Goal: Transaction & Acquisition: Purchase product/service

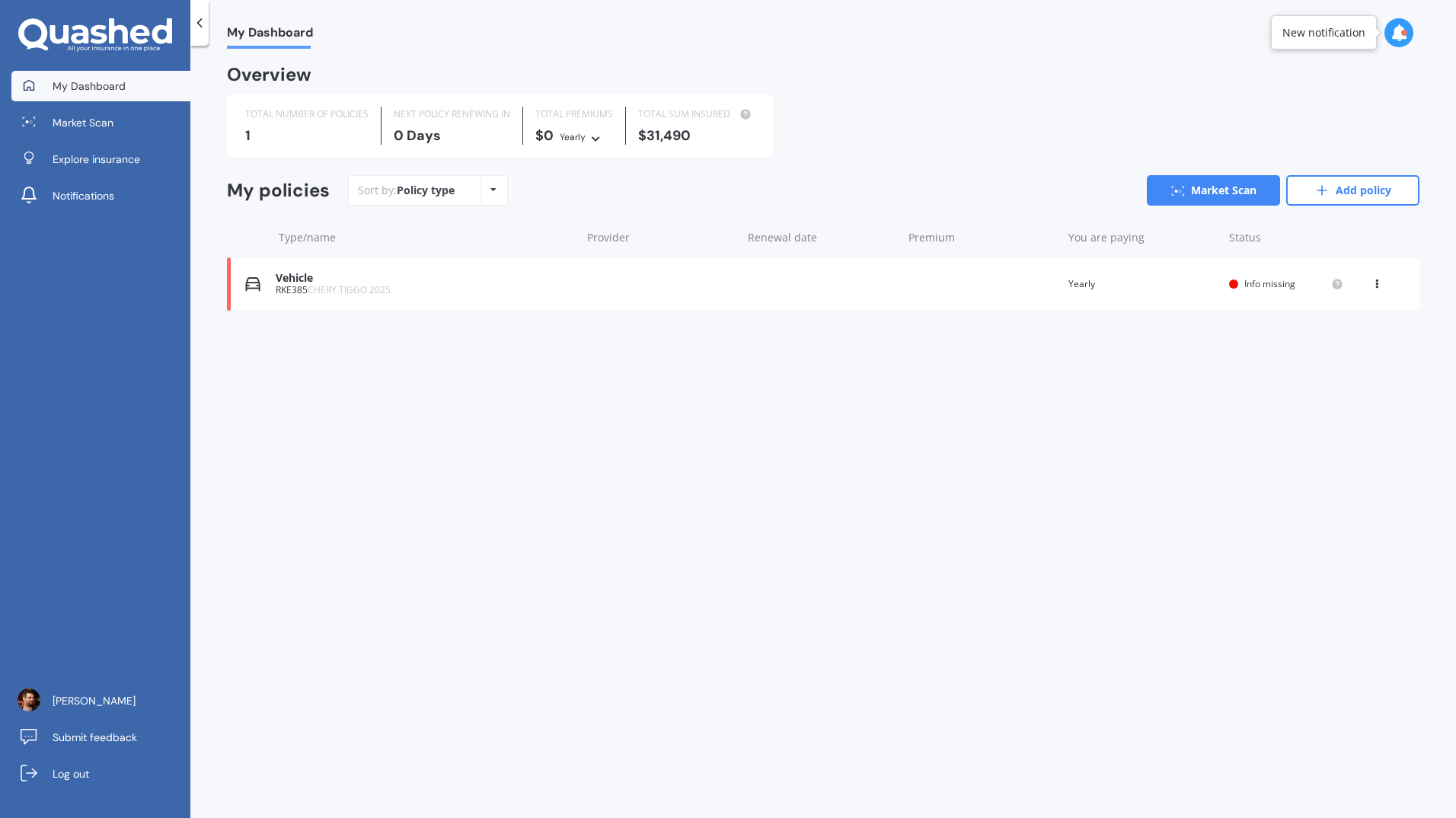
click at [108, 119] on span "Market Scan" at bounding box center [83, 123] width 61 height 15
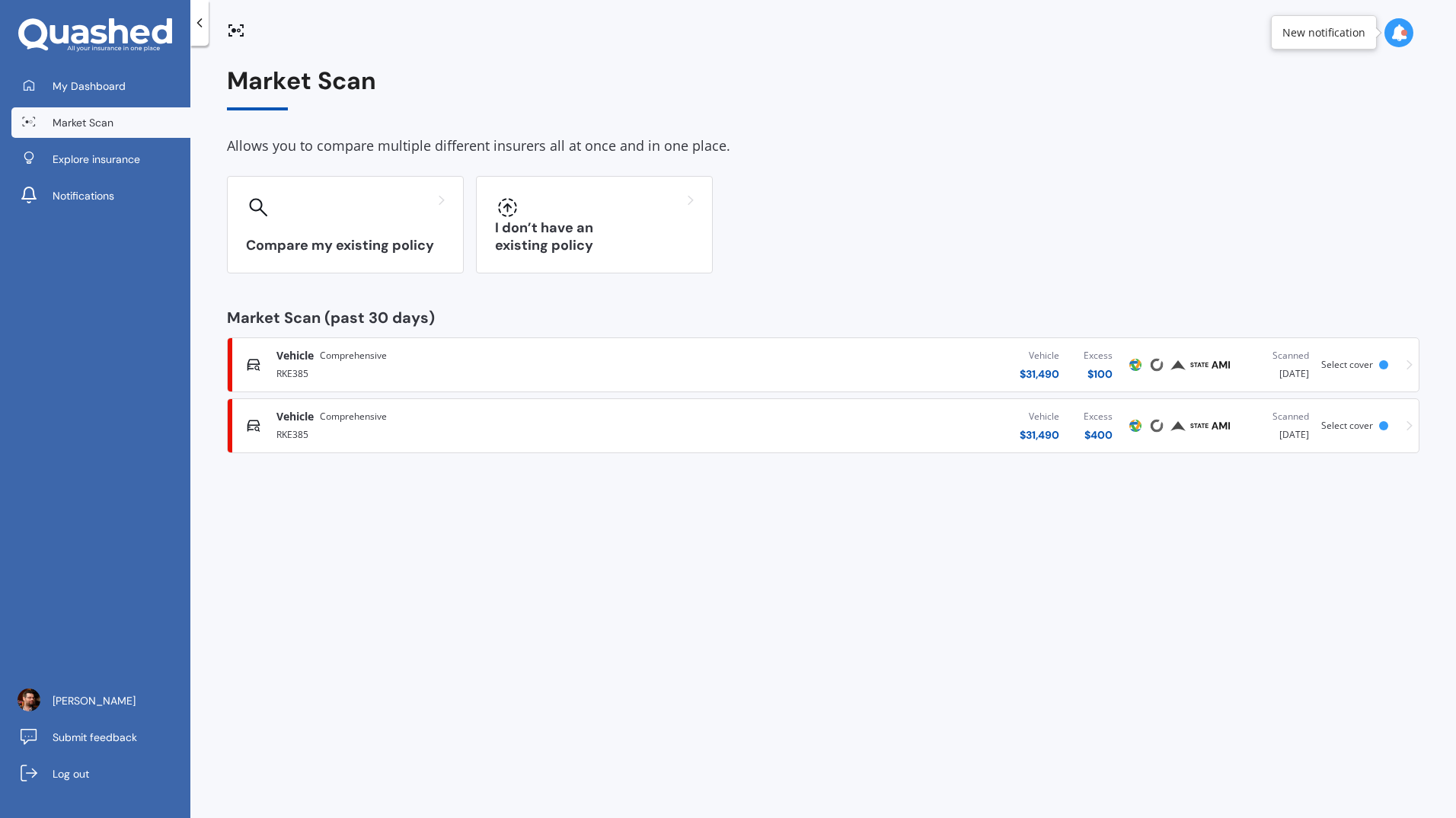
click at [557, 222] on div "I don’t have an existing policy" at bounding box center [594, 224] width 237 height 97
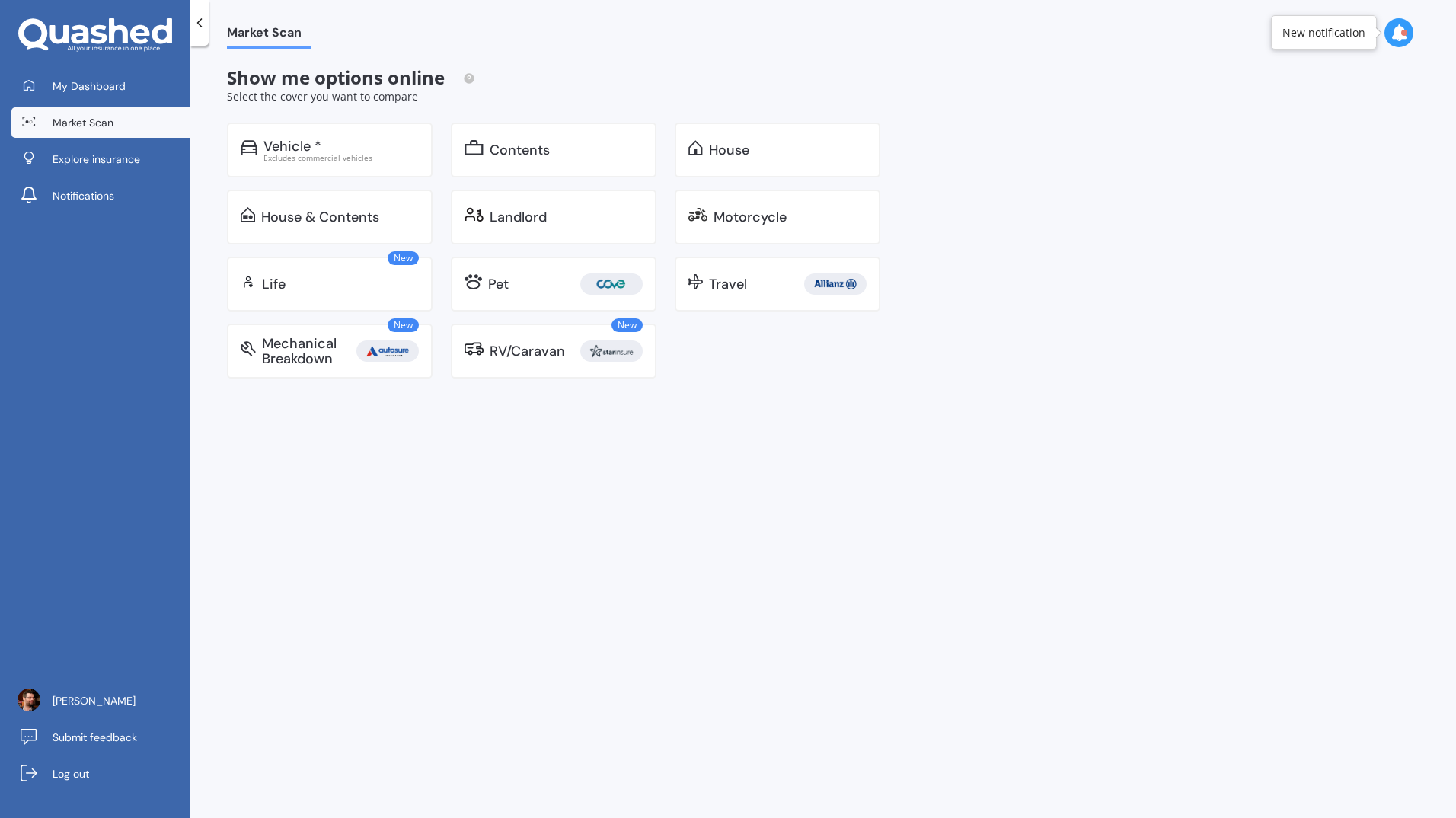
click at [350, 150] on div "Vehicle *" at bounding box center [340, 146] width 155 height 15
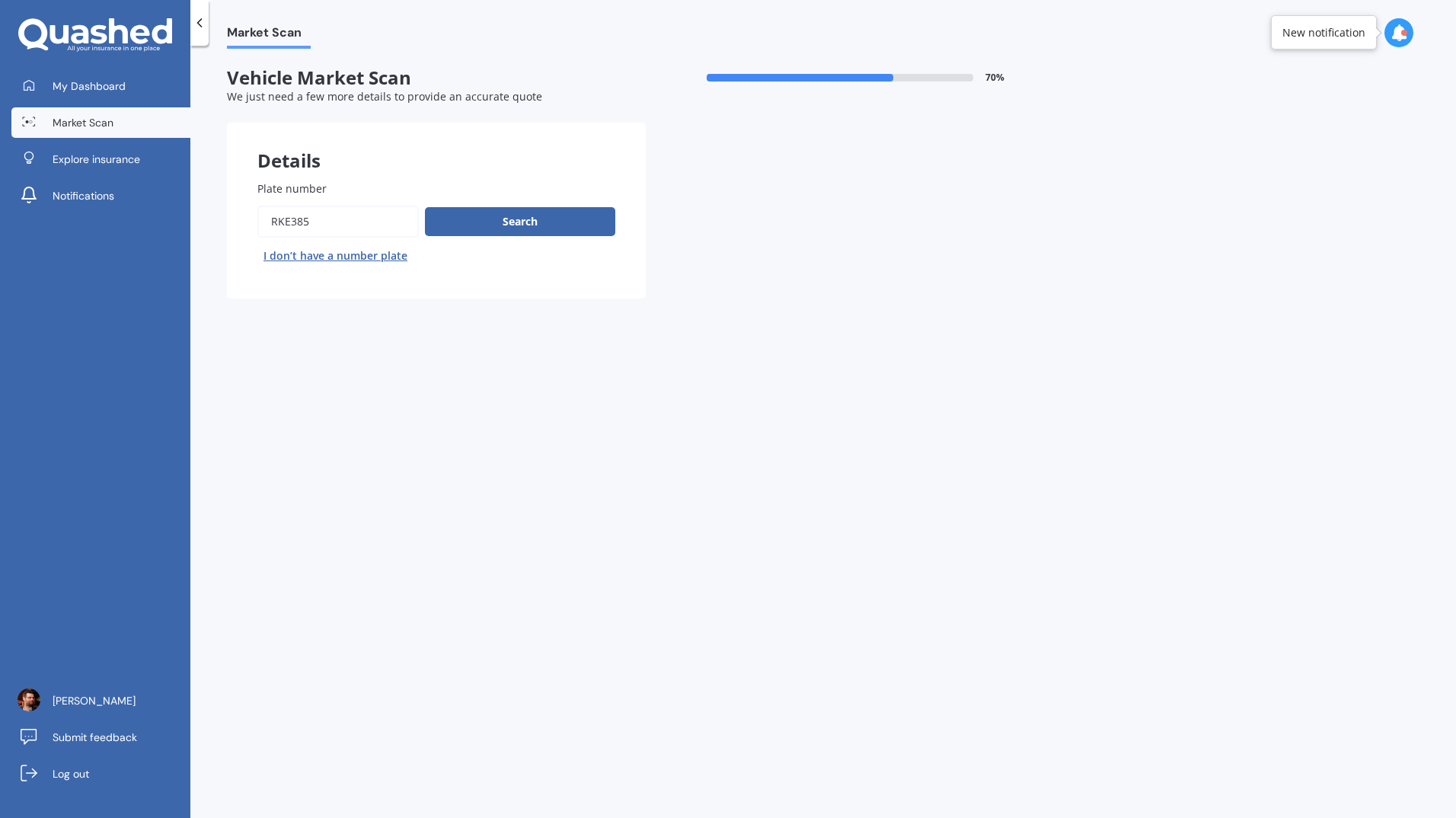
drag, startPoint x: 329, startPoint y: 219, endPoint x: 234, endPoint y: 213, distance: 95.2
click at [234, 213] on div "Plate number Search I don’t have a number plate" at bounding box center [436, 224] width 418 height 149
type input "NQA841"
click at [514, 220] on button "Search" at bounding box center [520, 222] width 191 height 29
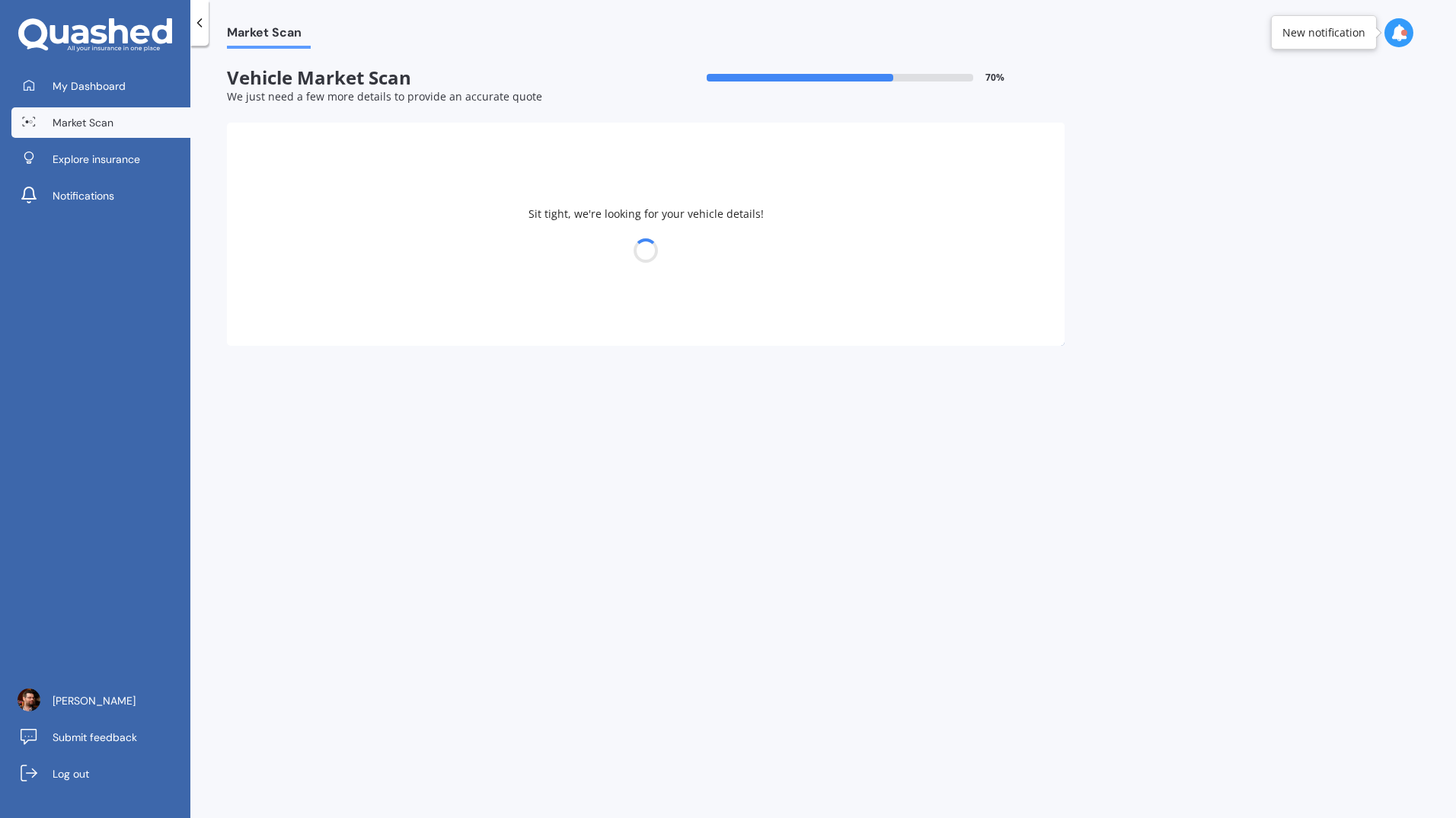
select select "NISSAN"
select select "LEAF"
select select "19"
select select "12"
select select "1978"
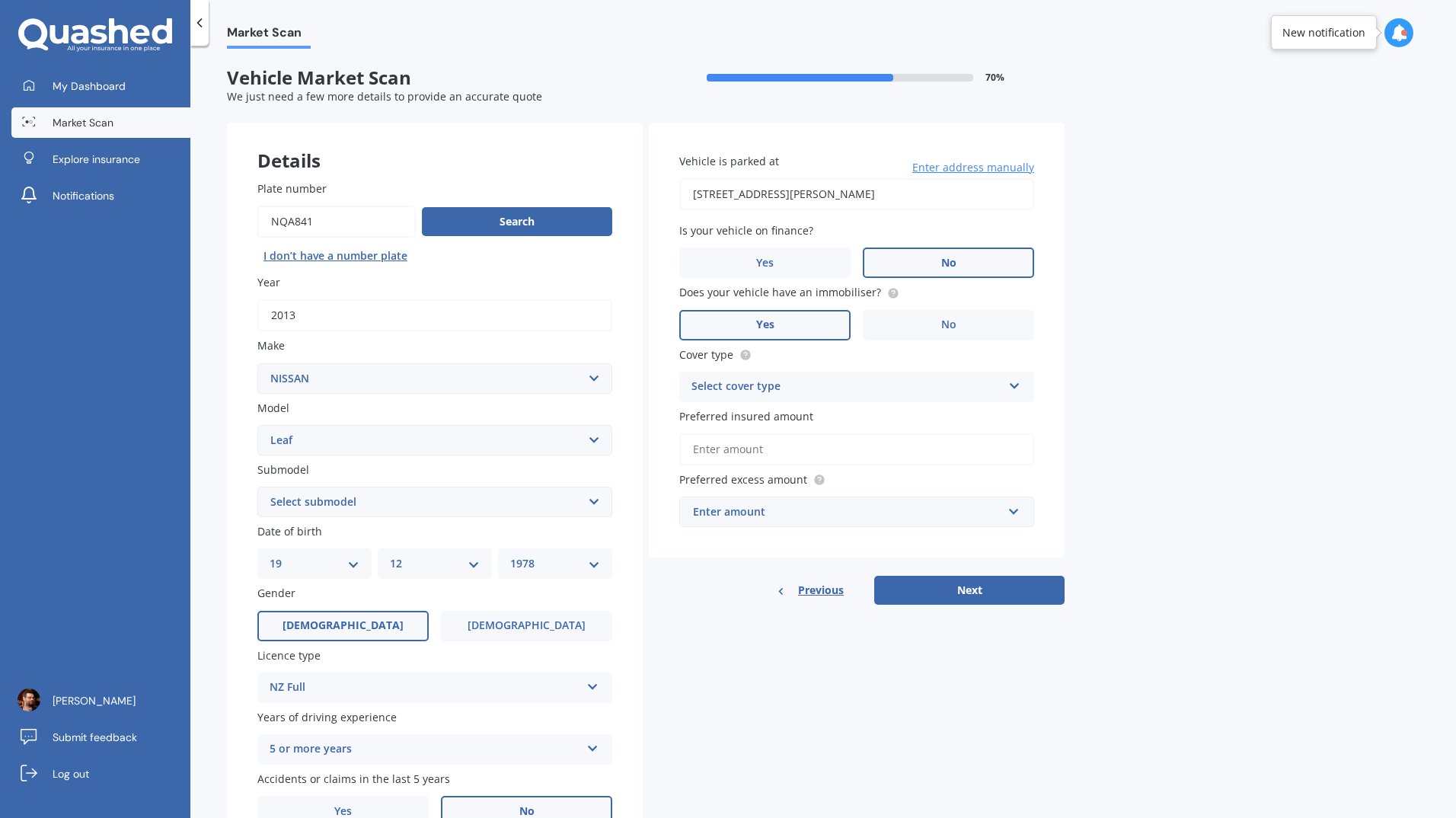
click at [1016, 385] on icon at bounding box center [1015, 383] width 13 height 11
click at [796, 466] on div "Third Party" at bounding box center [856, 471] width 353 height 27
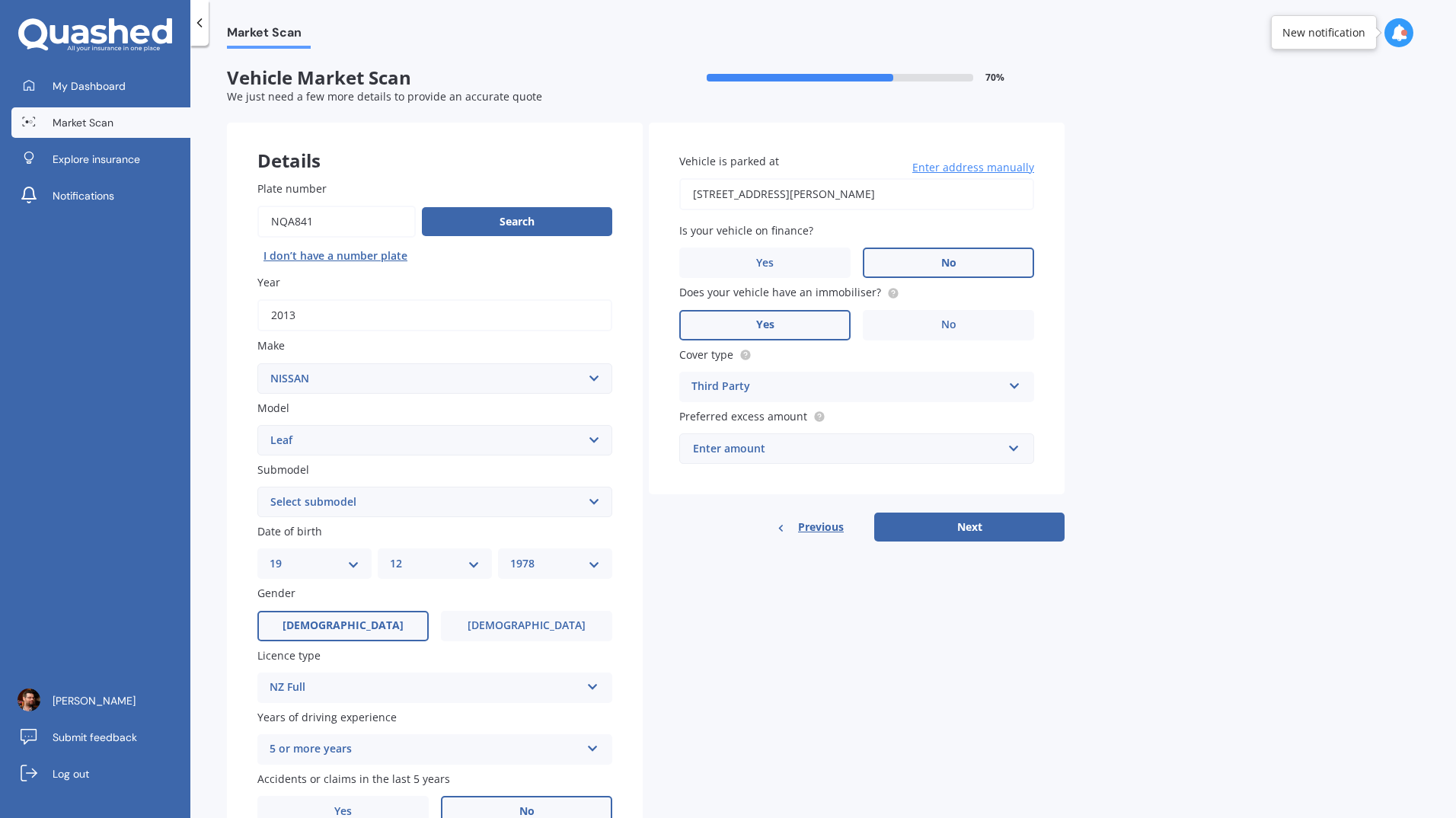
click at [1027, 447] on div "Enter amount $100 $400 $500 $750 $1,000 $1,500 $2,000" at bounding box center [856, 448] width 355 height 31
click at [1100, 398] on div "Market Scan Vehicle Market Scan 70 % We just need a few more details to provide…" at bounding box center [823, 435] width 1265 height 773
click at [1020, 449] on input "text" at bounding box center [851, 448] width 341 height 29
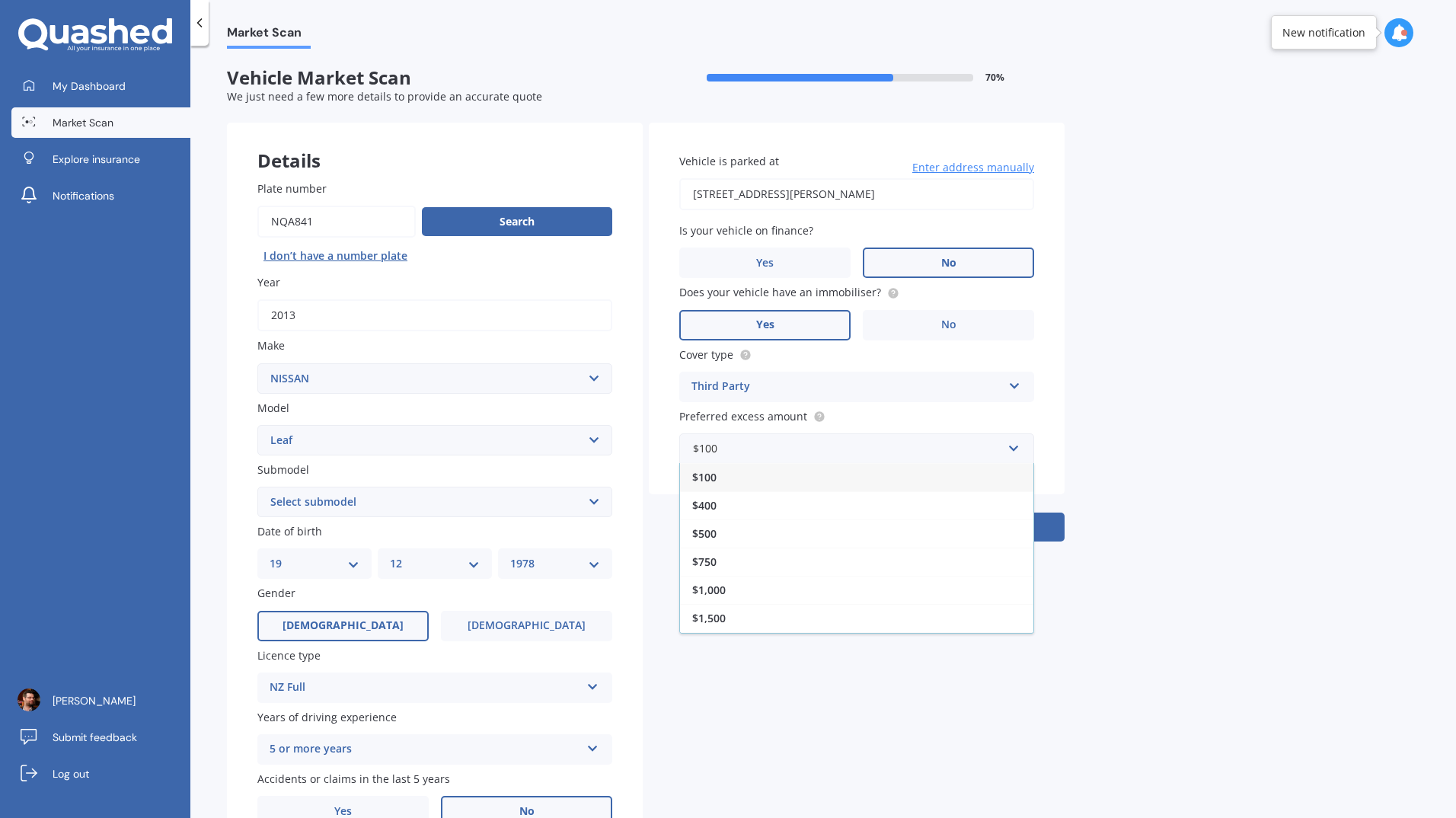
click at [824, 576] on div "$1,000" at bounding box center [856, 589] width 353 height 28
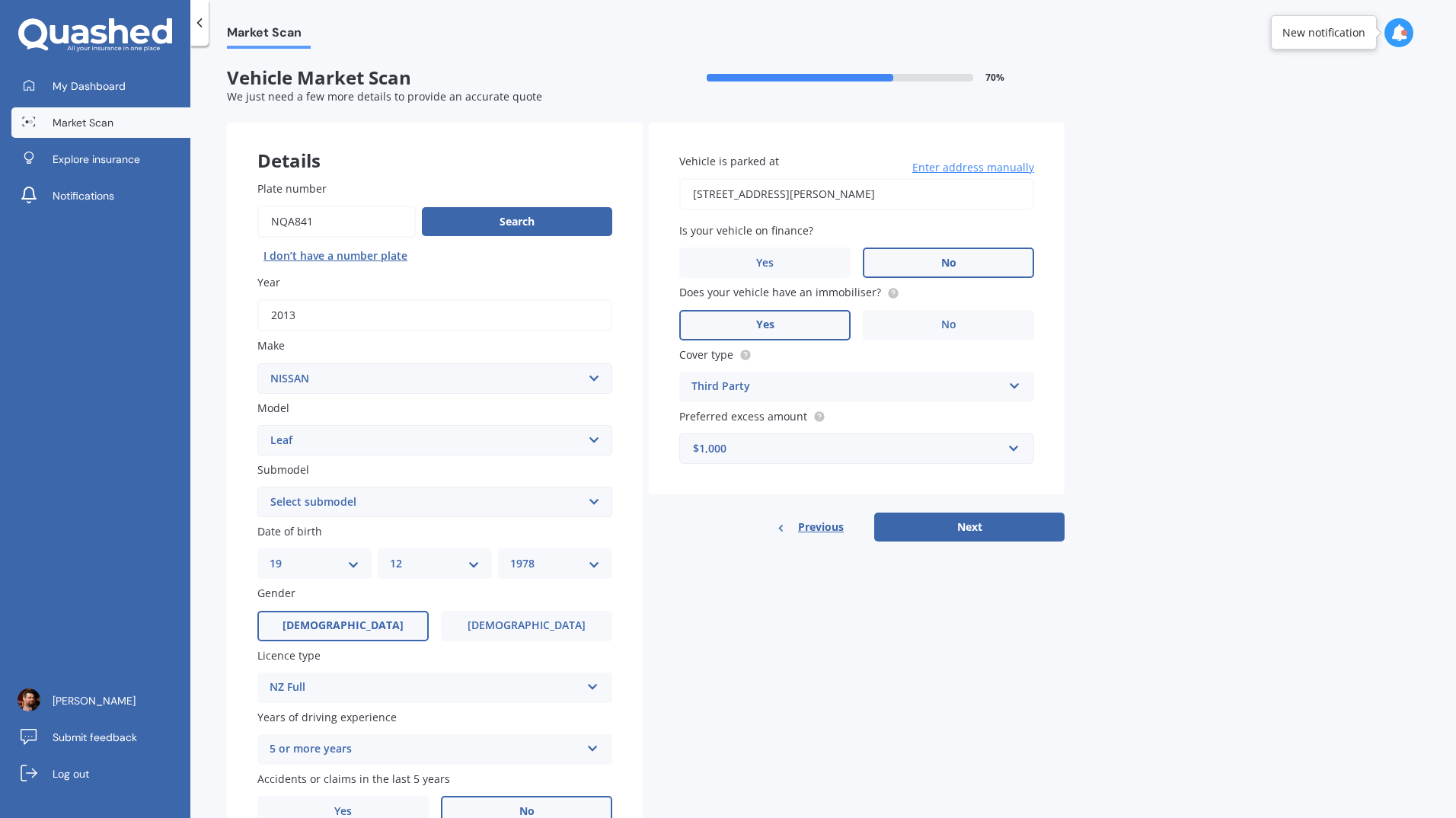
click at [999, 536] on button "Next" at bounding box center [969, 527] width 191 height 29
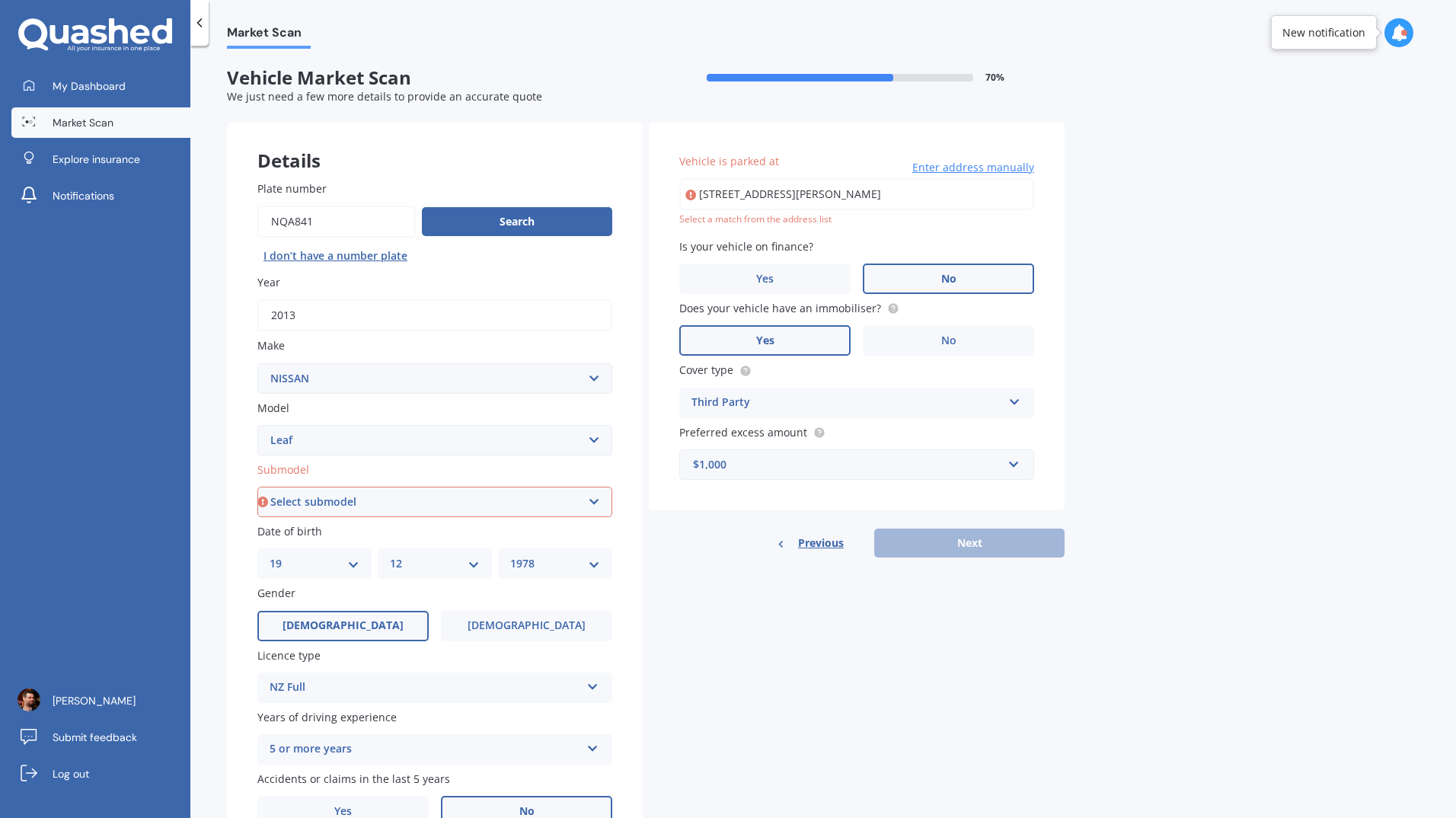
click at [941, 192] on input "[STREET_ADDRESS][PERSON_NAME]" at bounding box center [856, 193] width 355 height 32
drag, startPoint x: 942, startPoint y: 192, endPoint x: 679, endPoint y: 201, distance: 263.2
click at [679, 201] on input "[STREET_ADDRESS][PERSON_NAME]" at bounding box center [856, 193] width 355 height 32
type input "[STREET_ADDRESS]"
click at [589, 500] on select "Select submodel EV Hybrid" at bounding box center [435, 502] width 355 height 31
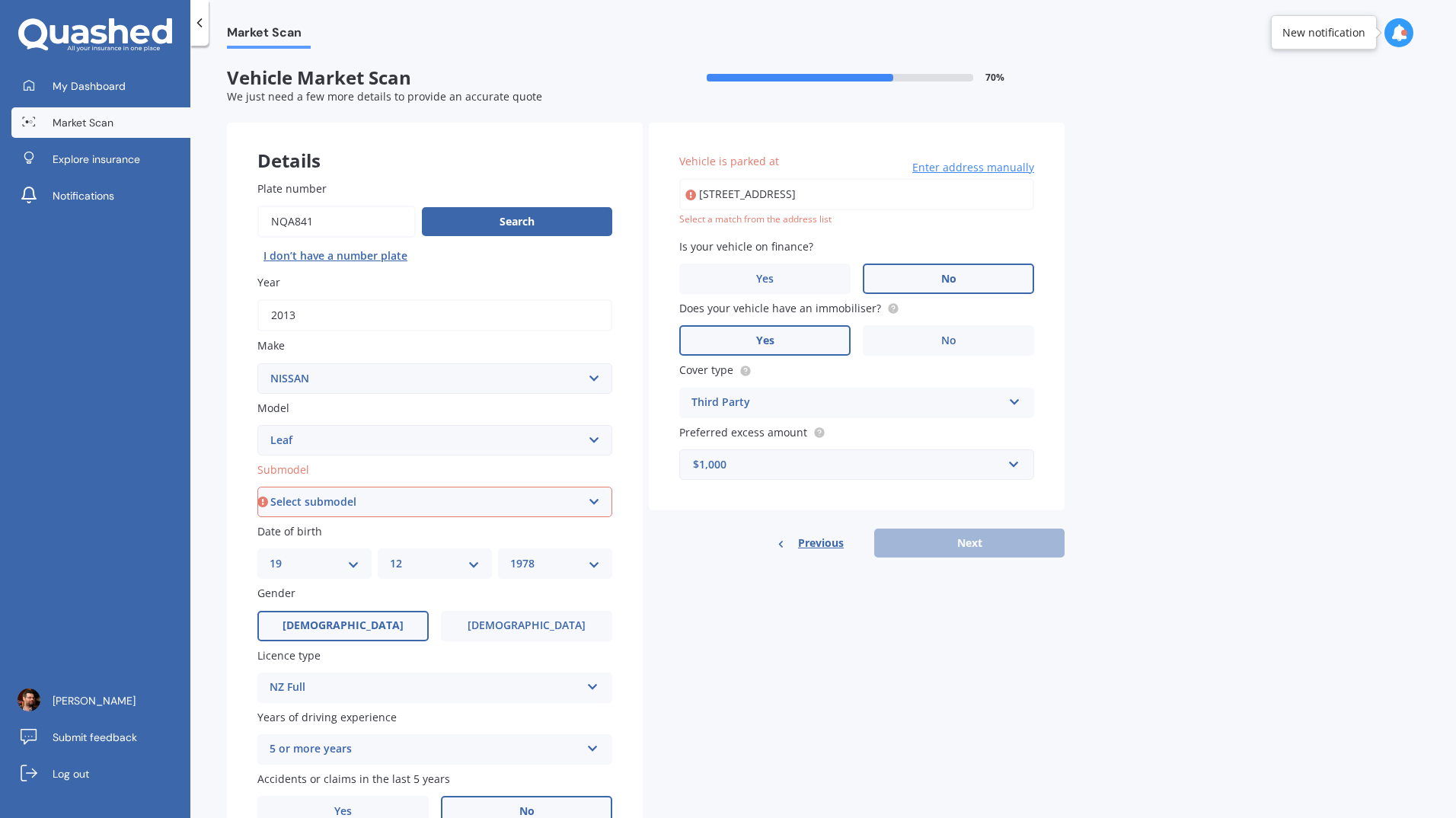
select select "EV"
click at [258, 487] on select "Select submodel EV Hybrid" at bounding box center [435, 502] width 355 height 31
click at [811, 194] on input "[STREET_ADDRESS]" at bounding box center [856, 193] width 355 height 32
type input "7"
type input "[STREET_ADDRESS]"
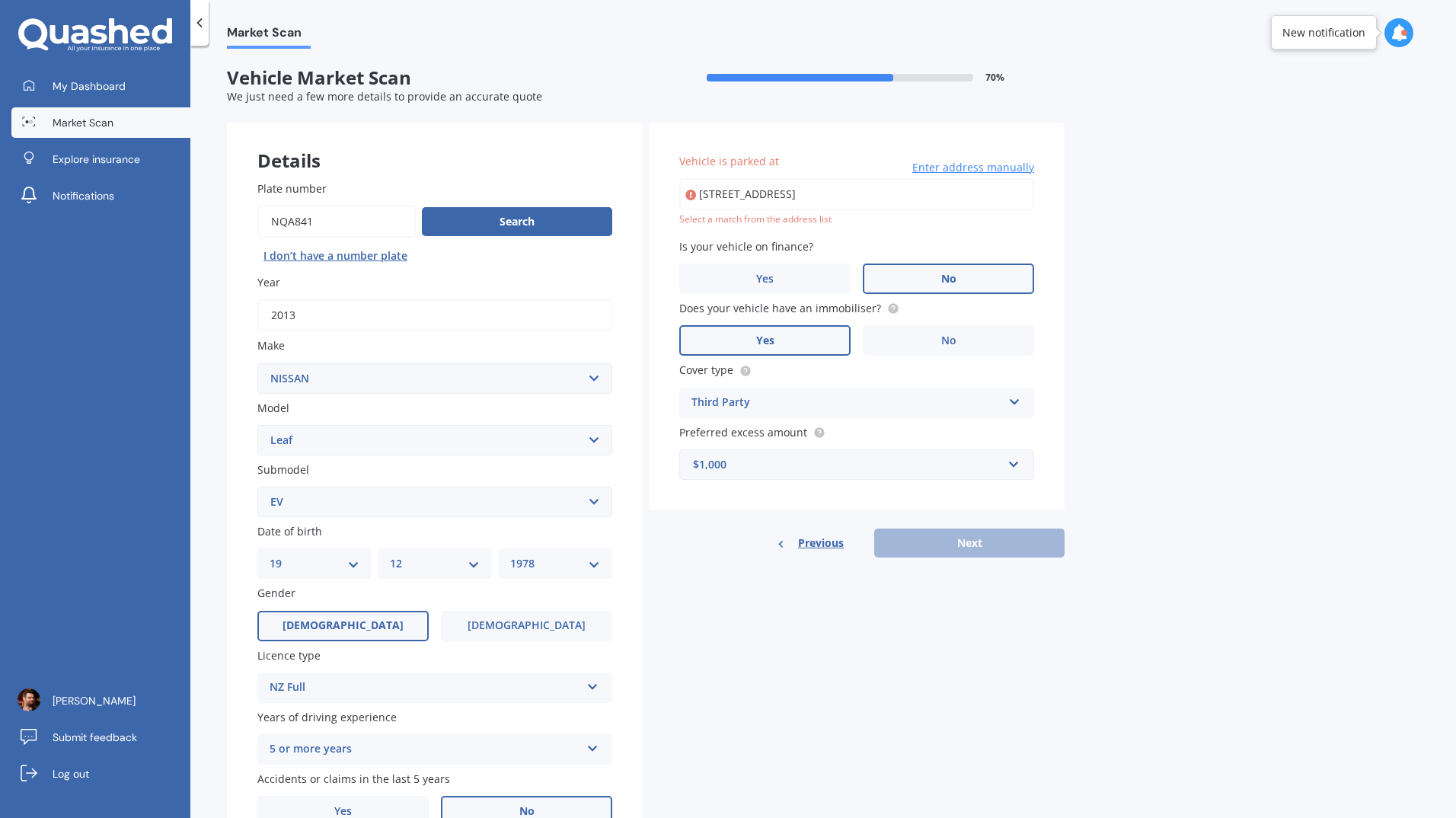
click at [906, 208] on input "[STREET_ADDRESS]" at bounding box center [856, 193] width 355 height 32
click at [964, 166] on span "Enter address manually" at bounding box center [973, 167] width 122 height 15
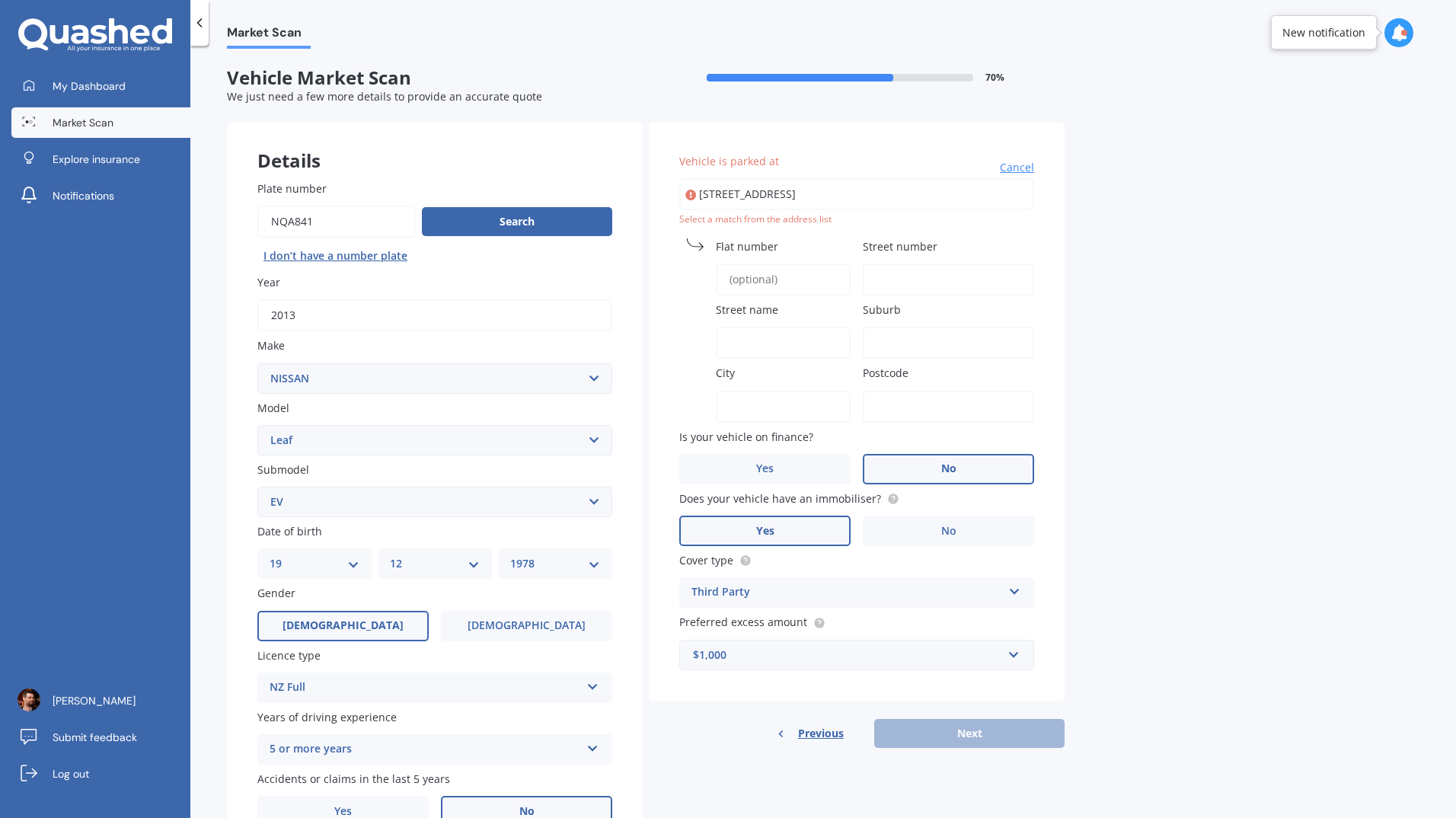
click at [890, 273] on input "Street number" at bounding box center [948, 279] width 172 height 32
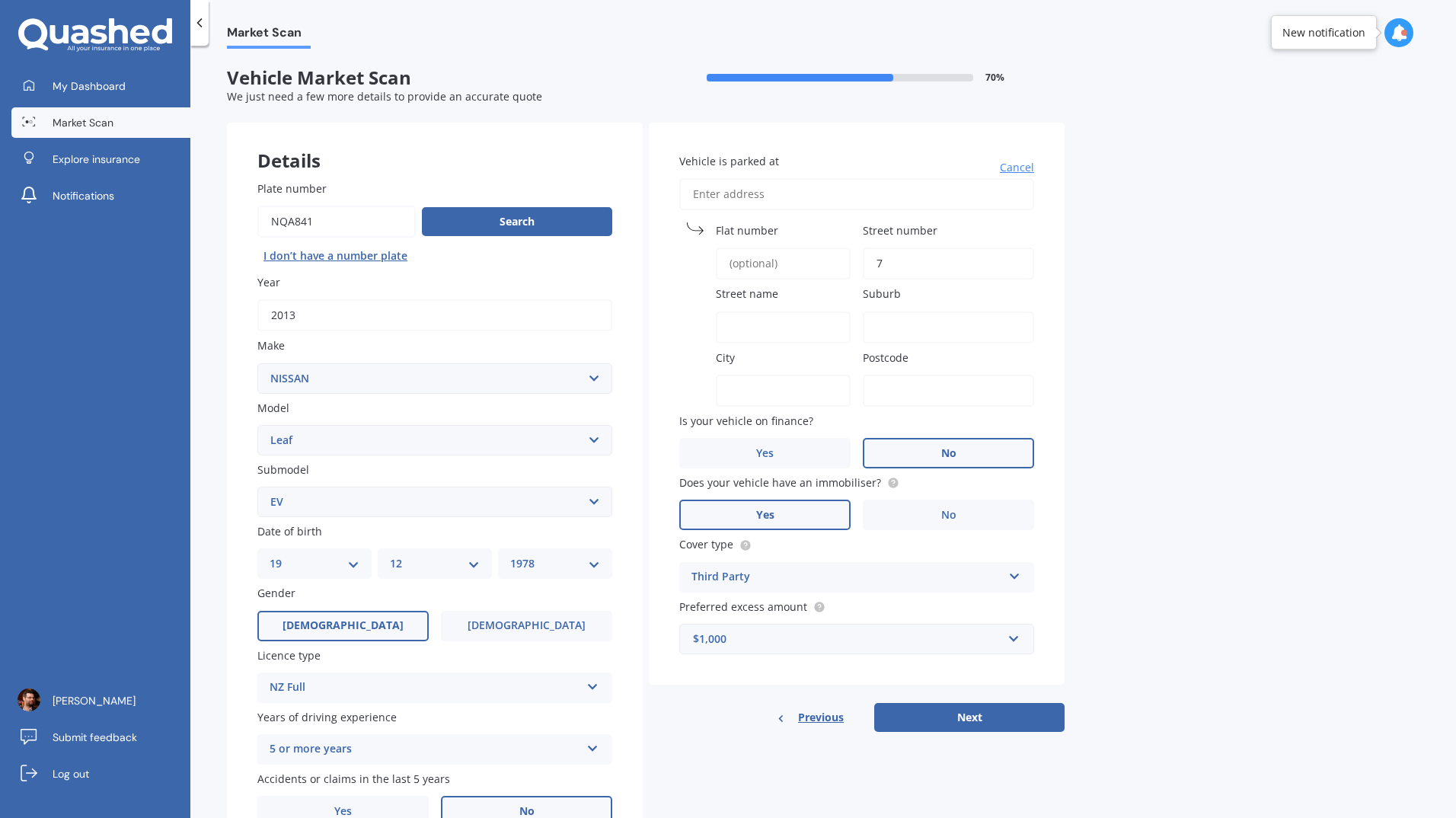
type input "7"
click at [782, 318] on input "Street name" at bounding box center [783, 327] width 134 height 32
type input "Summit Terrace"
click at [888, 324] on input "Suburb" at bounding box center [948, 327] width 172 height 32
type input "Dinsdale"
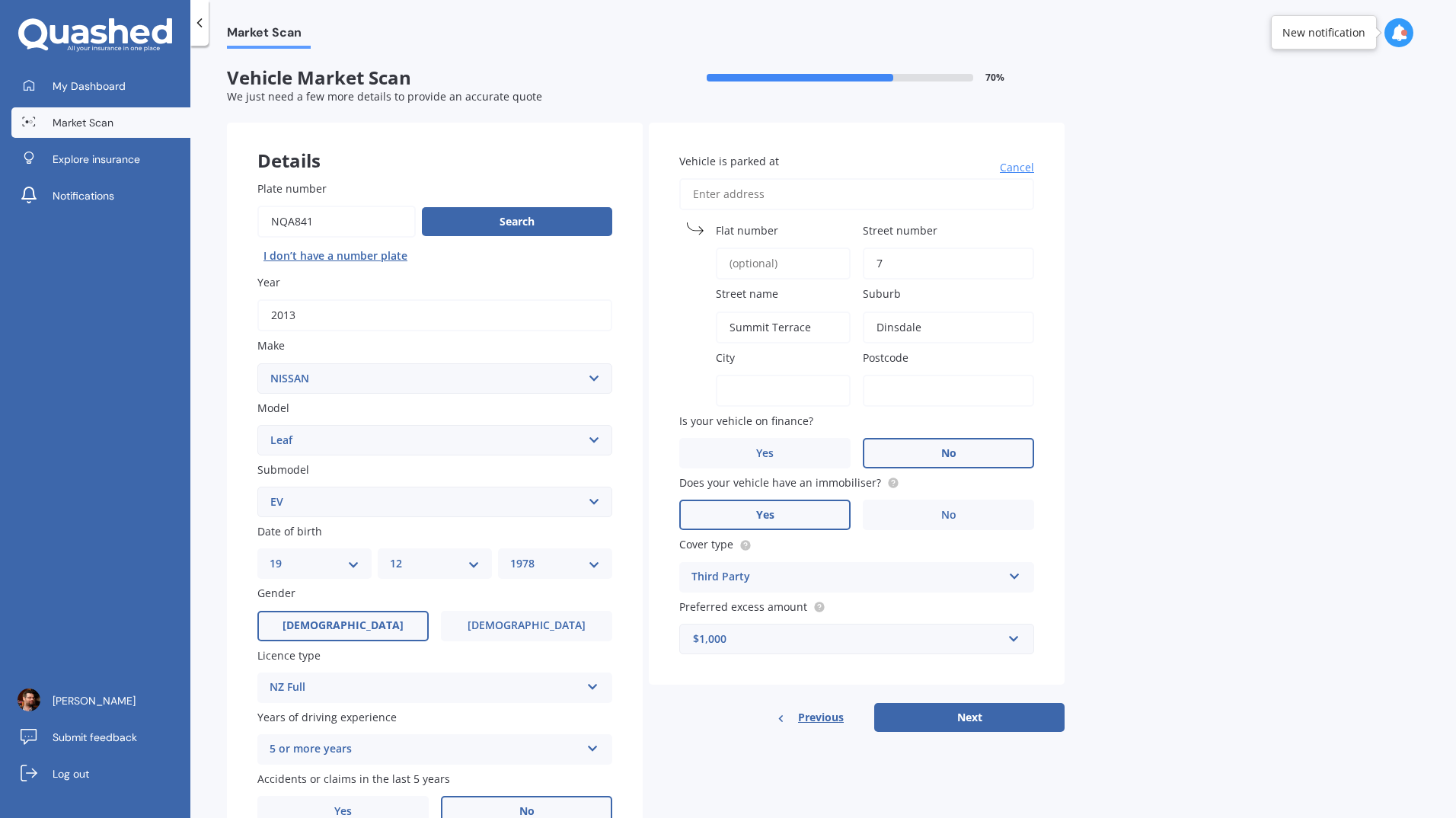
click at [798, 395] on input "City" at bounding box center [783, 390] width 134 height 32
type input "[PERSON_NAME]"
click at [953, 399] on input "Postcode" at bounding box center [948, 390] width 172 height 32
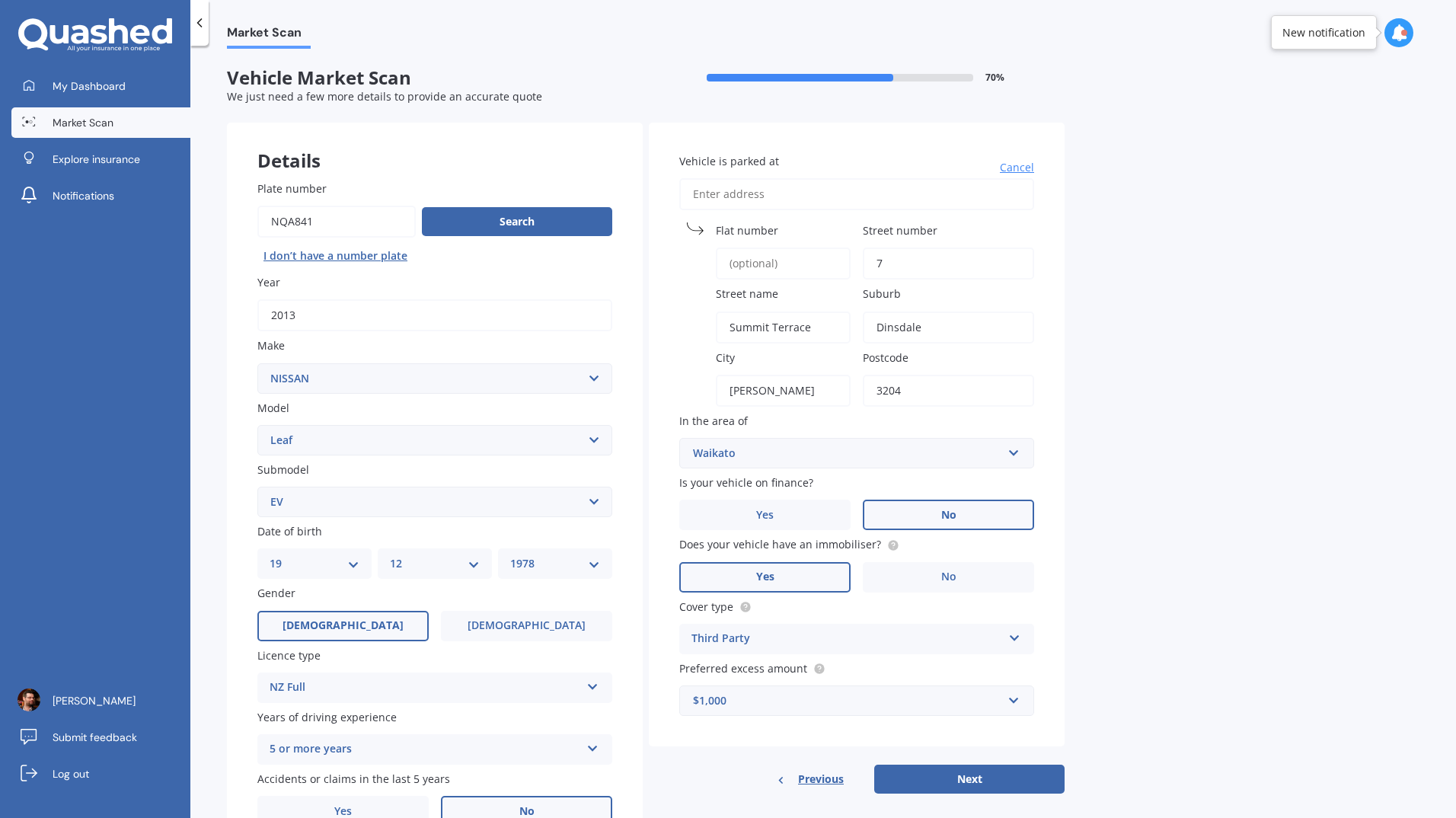
type input "3204"
click at [1180, 396] on div "Market Scan Vehicle Market Scan 70 % We just need a few more details to provide…" at bounding box center [823, 435] width 1265 height 773
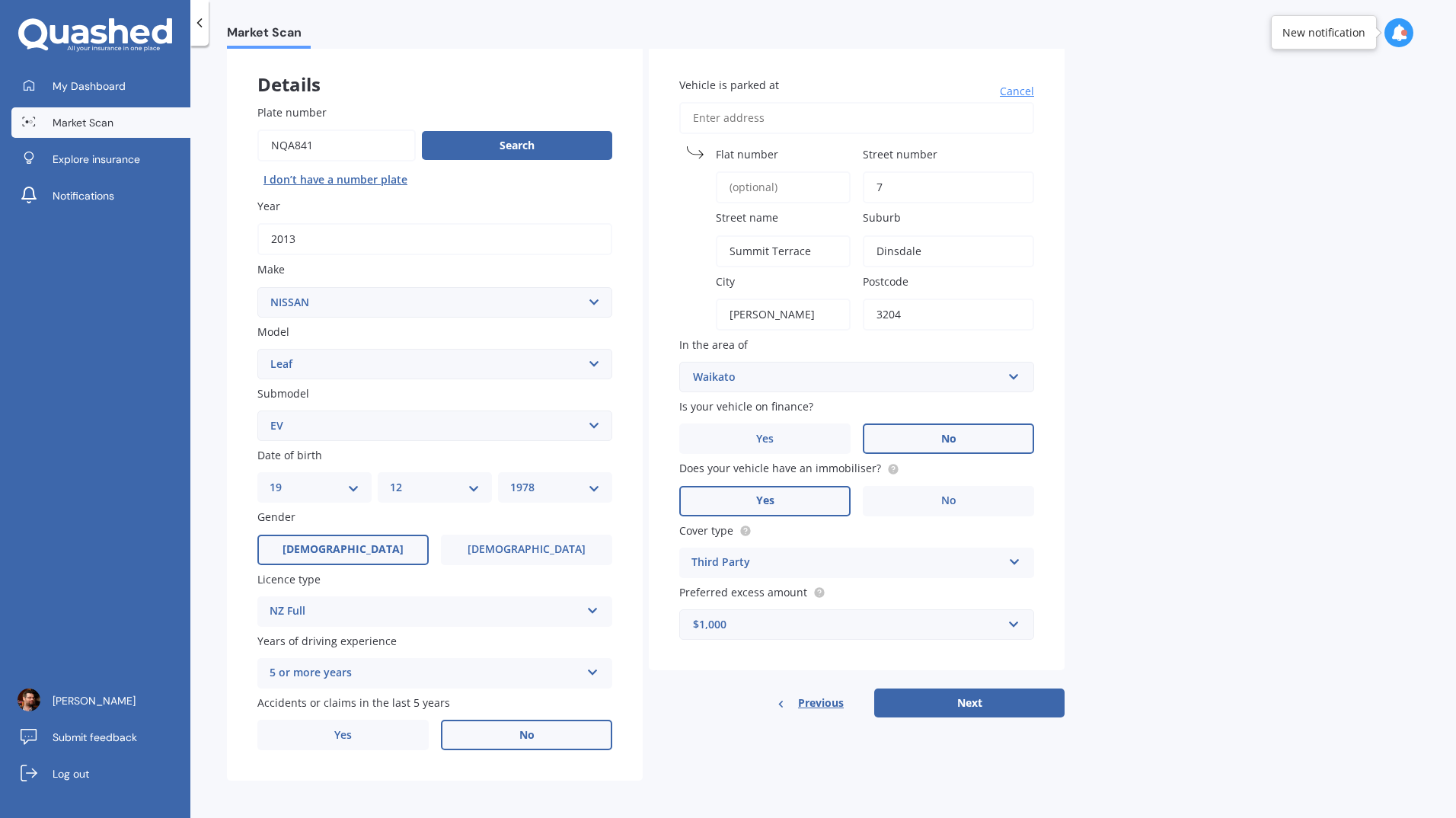
click at [991, 704] on button "Next" at bounding box center [969, 703] width 191 height 29
select select "19"
select select "12"
select select "1978"
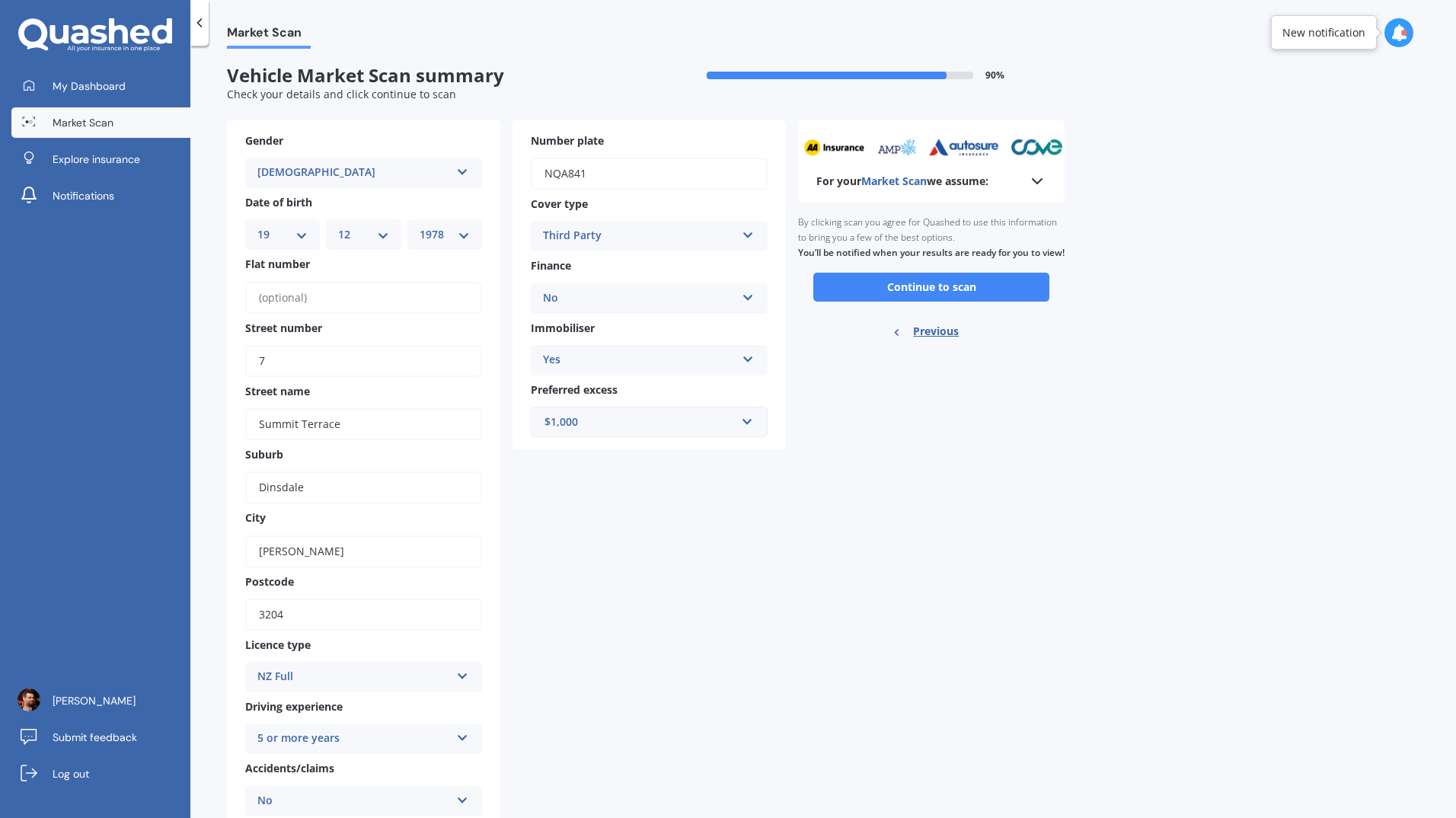
scroll to position [0, 0]
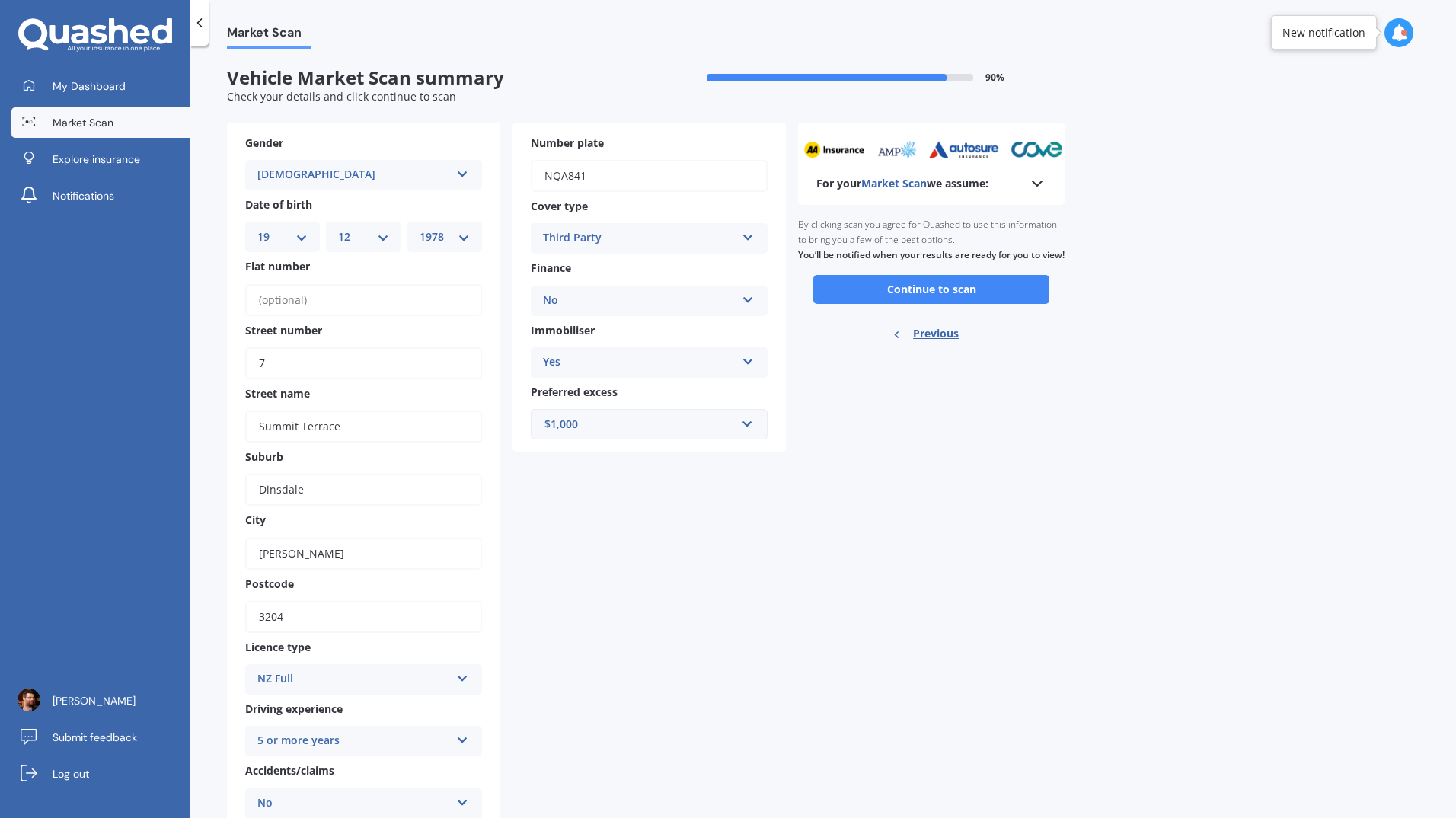
click at [938, 302] on button "Continue to scan" at bounding box center [931, 290] width 236 height 29
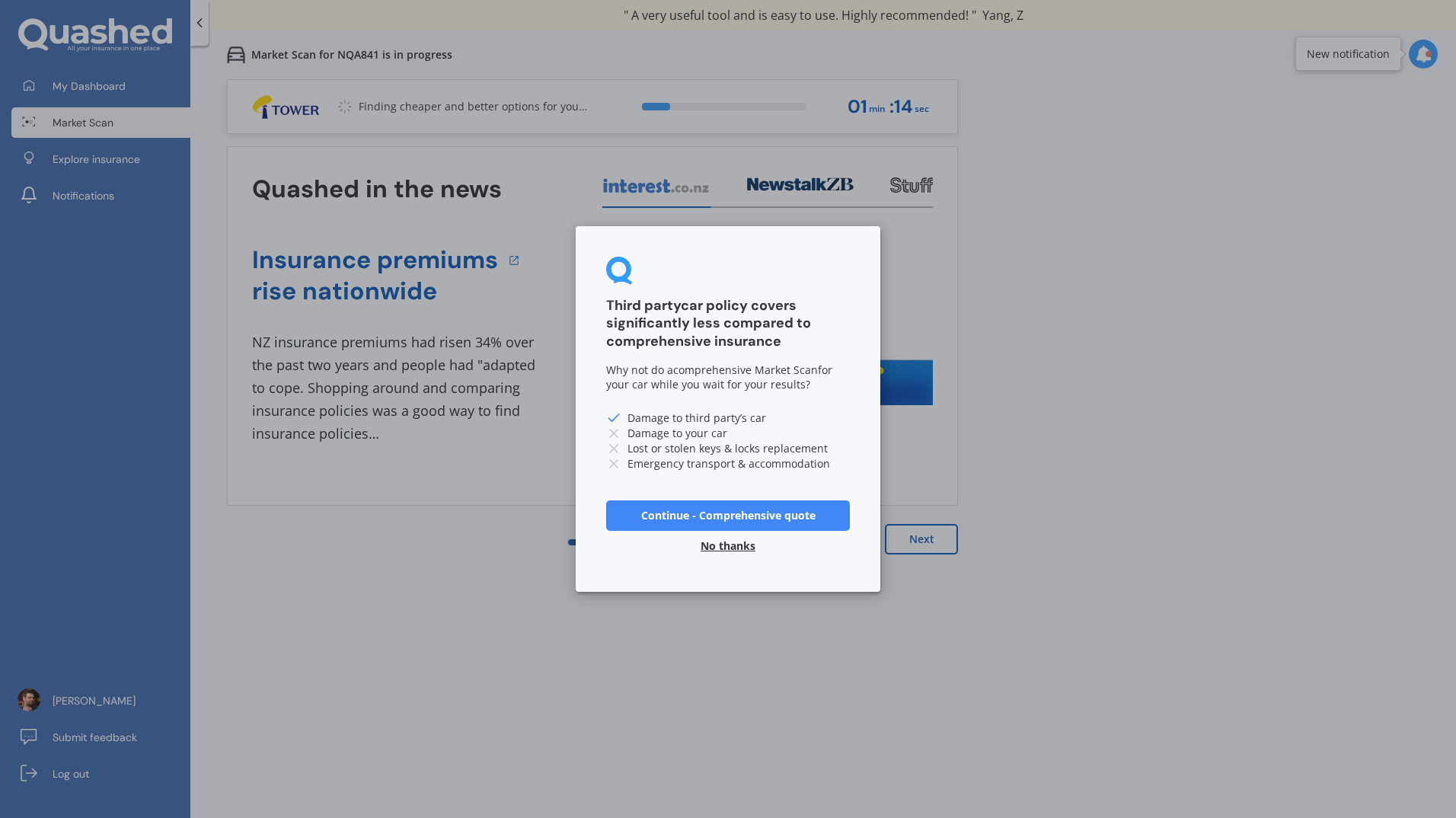
click at [722, 544] on button "No thanks" at bounding box center [728, 547] width 74 height 31
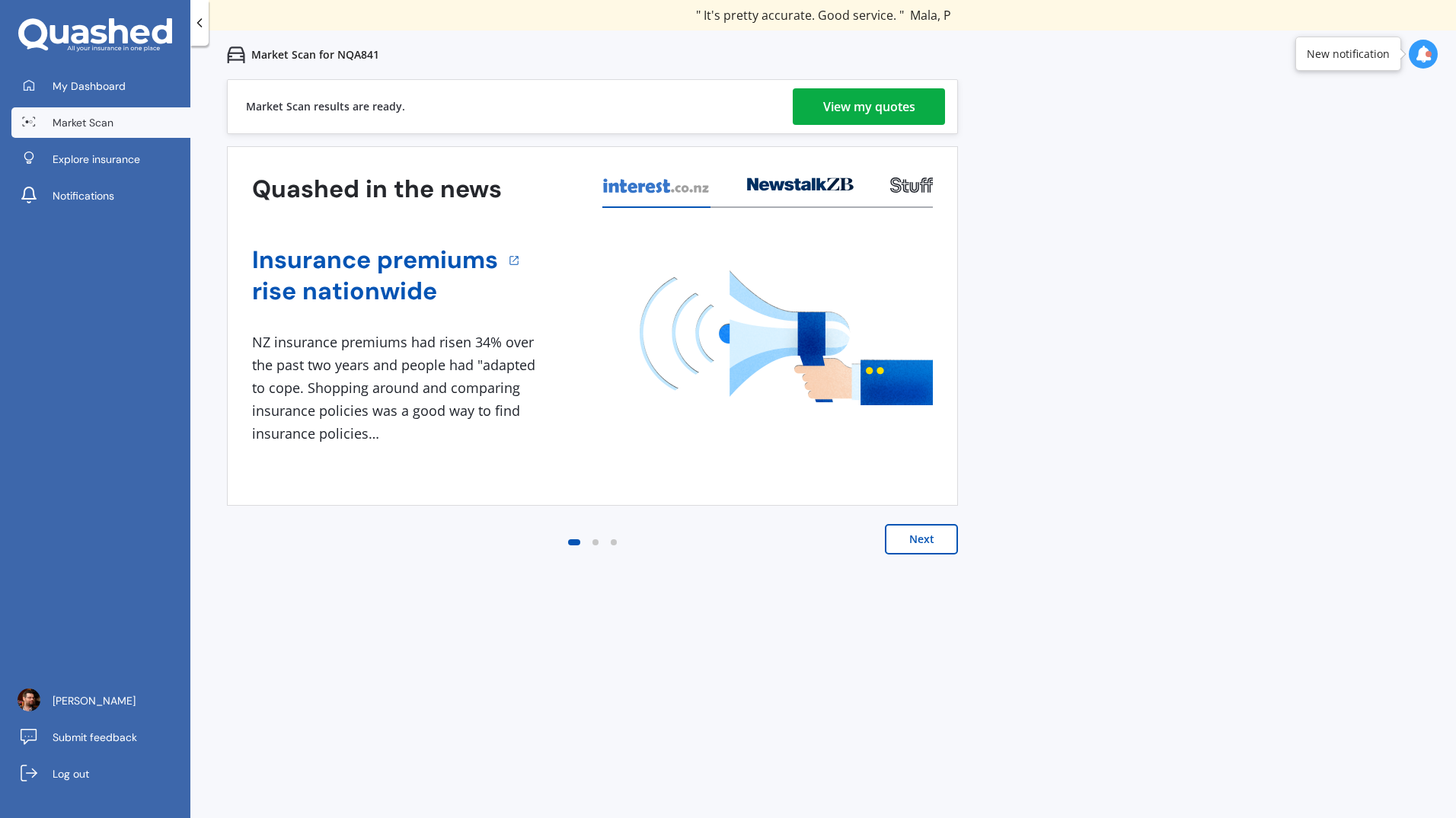
click at [871, 104] on div "View my quotes" at bounding box center [870, 106] width 93 height 36
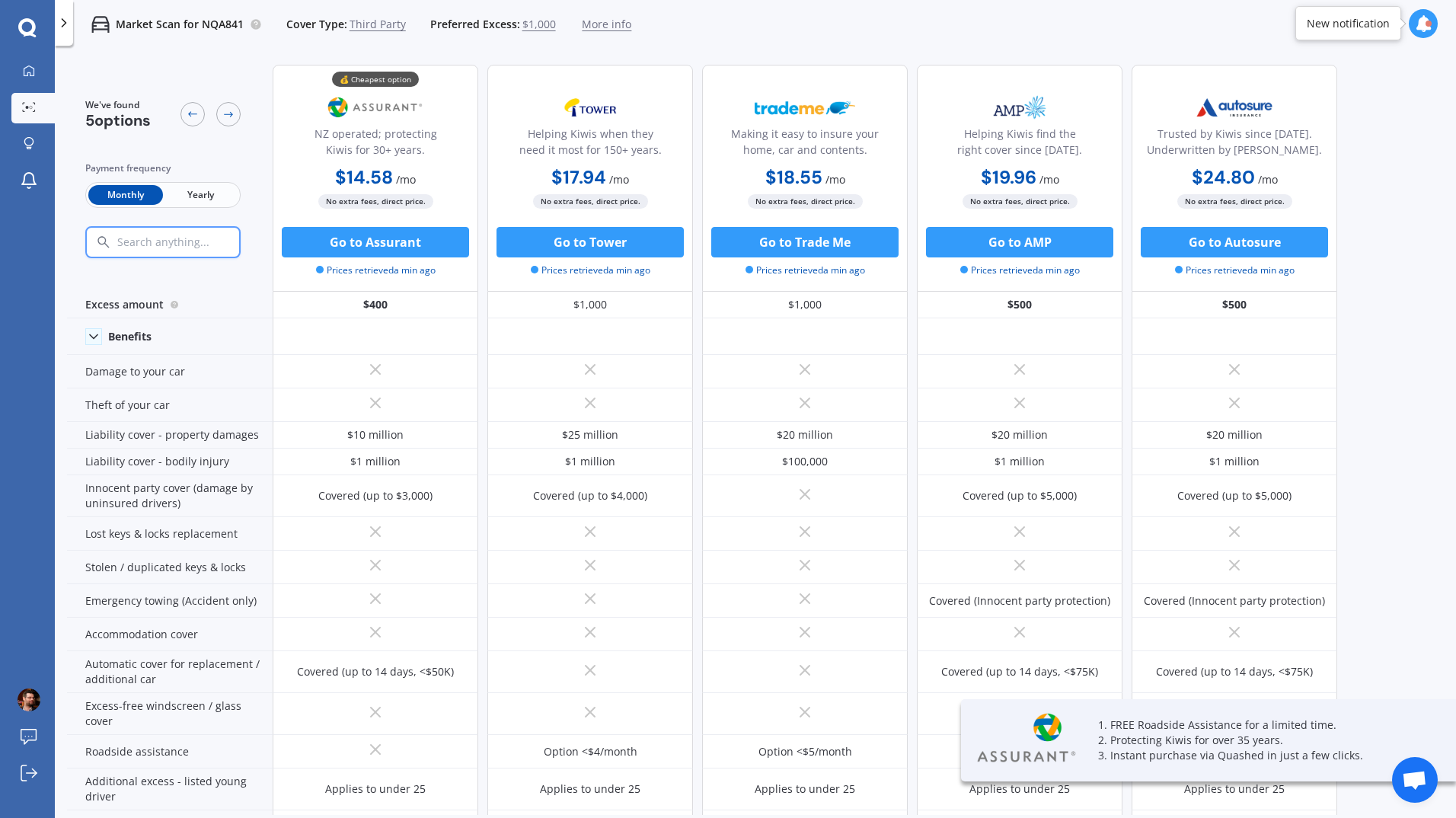
click at [200, 194] on span "Yearly" at bounding box center [201, 195] width 74 height 20
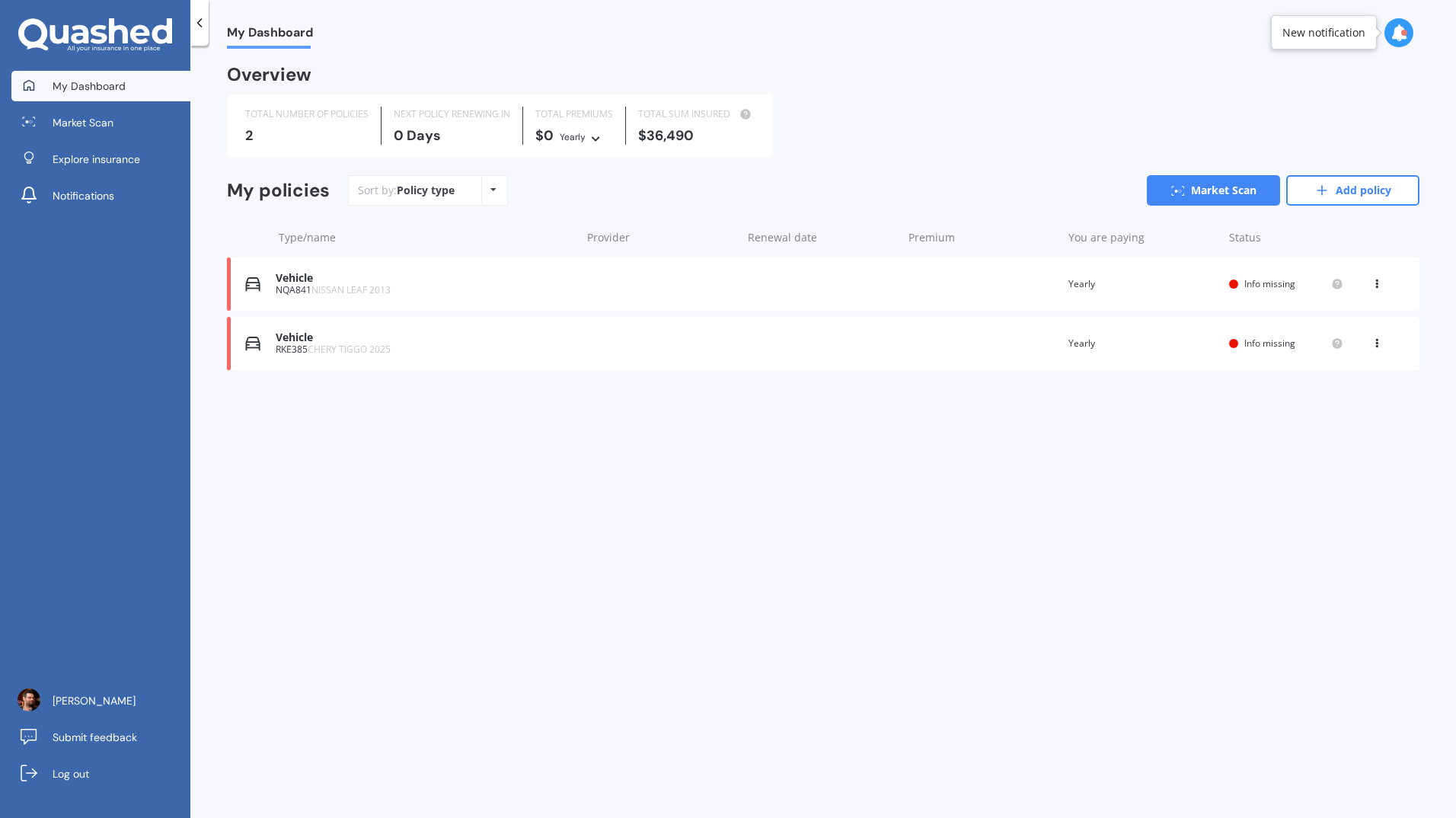
click at [274, 339] on div "Vehicle RKE385 CHERY TIGGO 2025 Renewal date Premium You are paying Yearly Stat…" at bounding box center [823, 343] width 1193 height 54
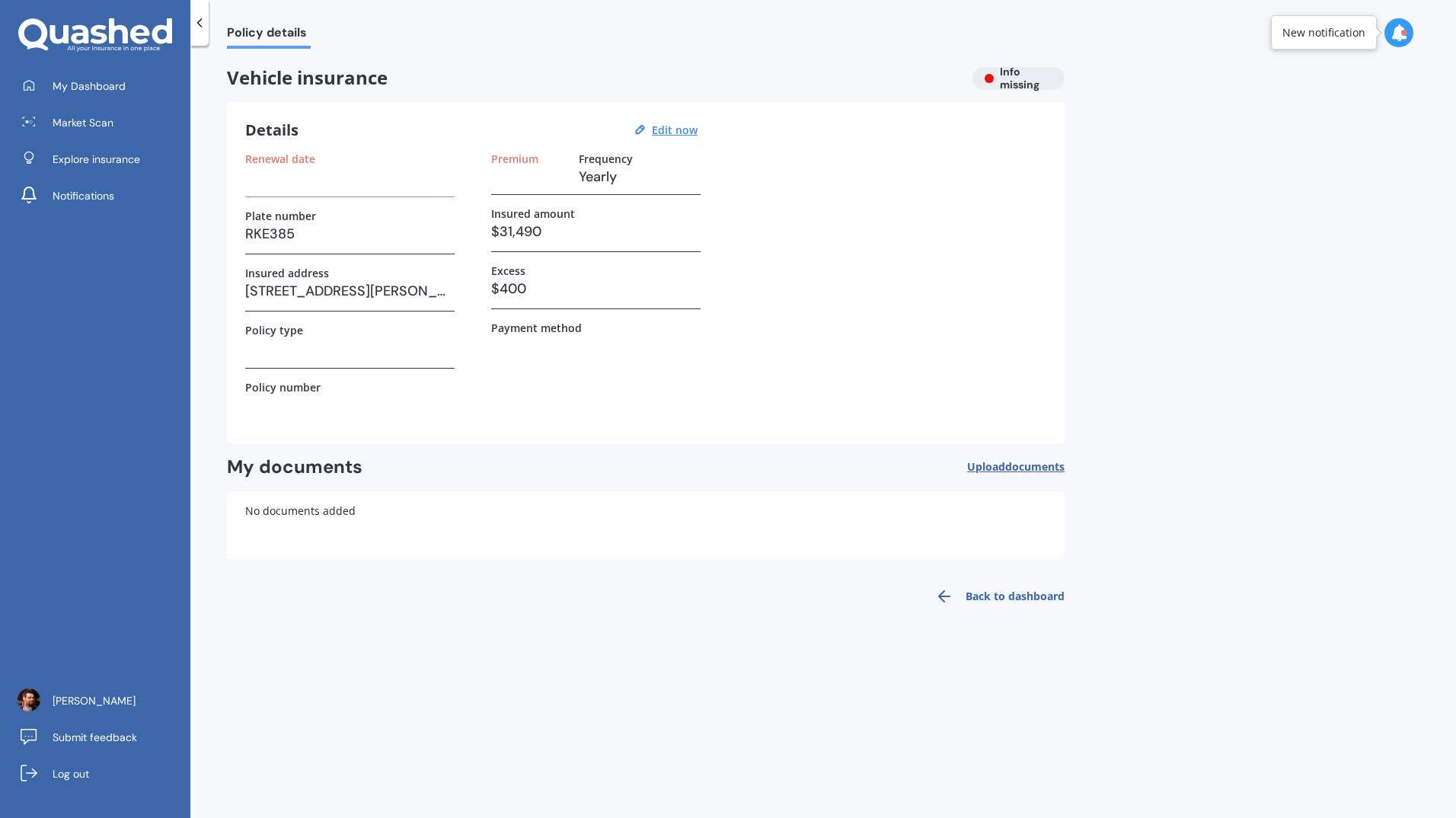
click at [105, 119] on span "Market Scan" at bounding box center [83, 123] width 61 height 15
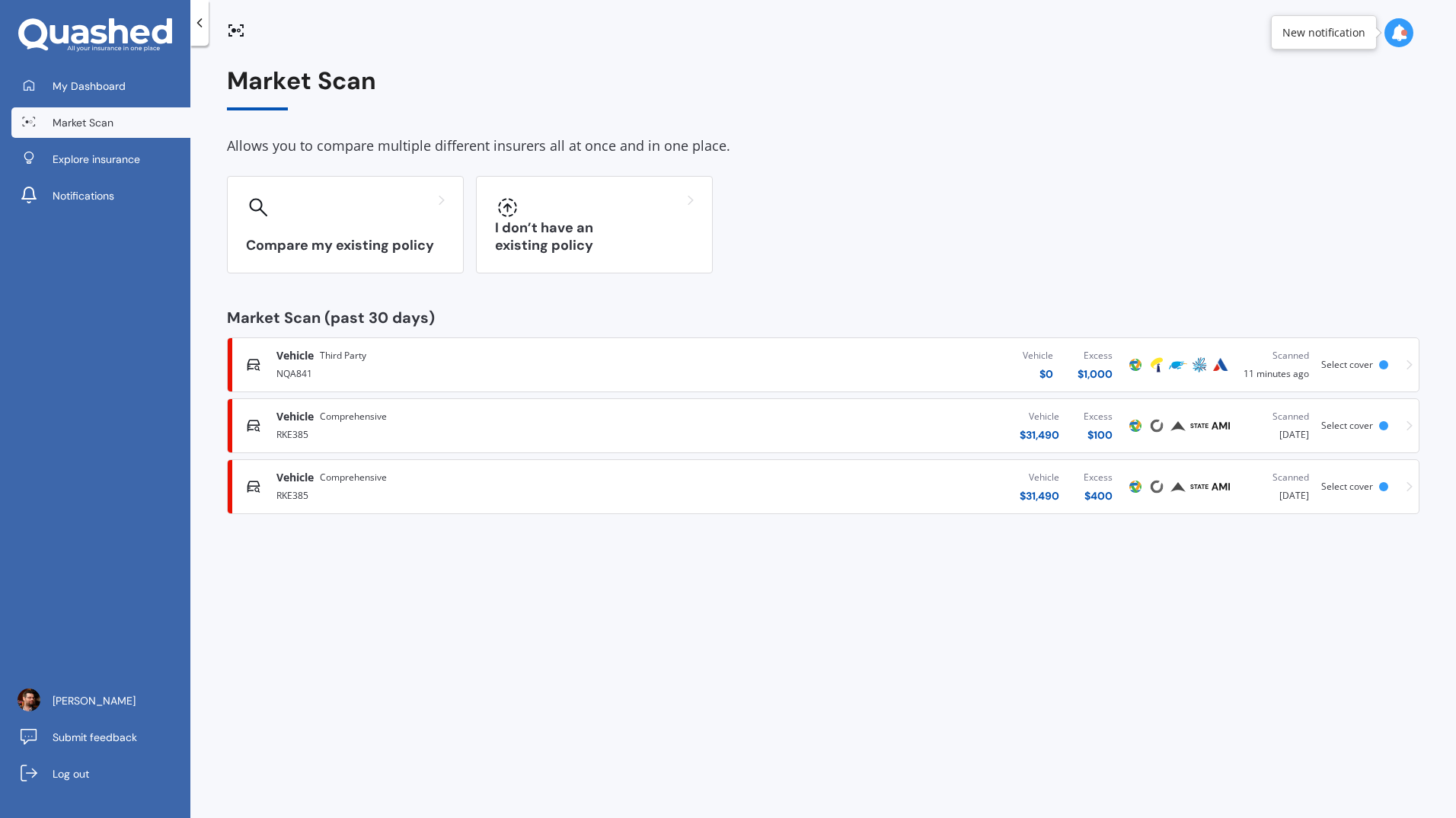
click at [344, 470] on span "Comprehensive" at bounding box center [353, 478] width 67 height 15
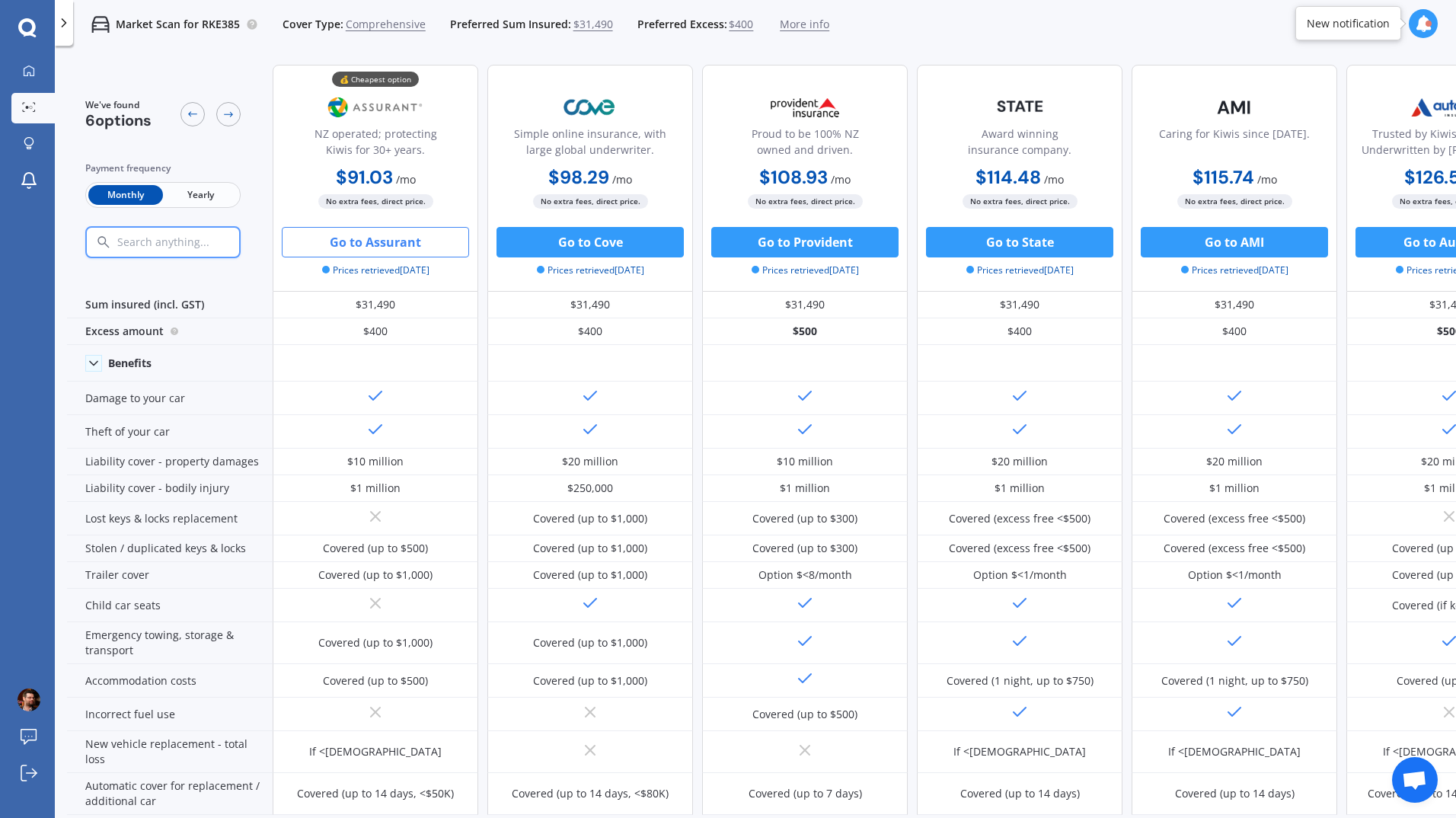
click at [212, 194] on span "Yearly" at bounding box center [201, 195] width 74 height 20
